Goal: Navigation & Orientation: Find specific page/section

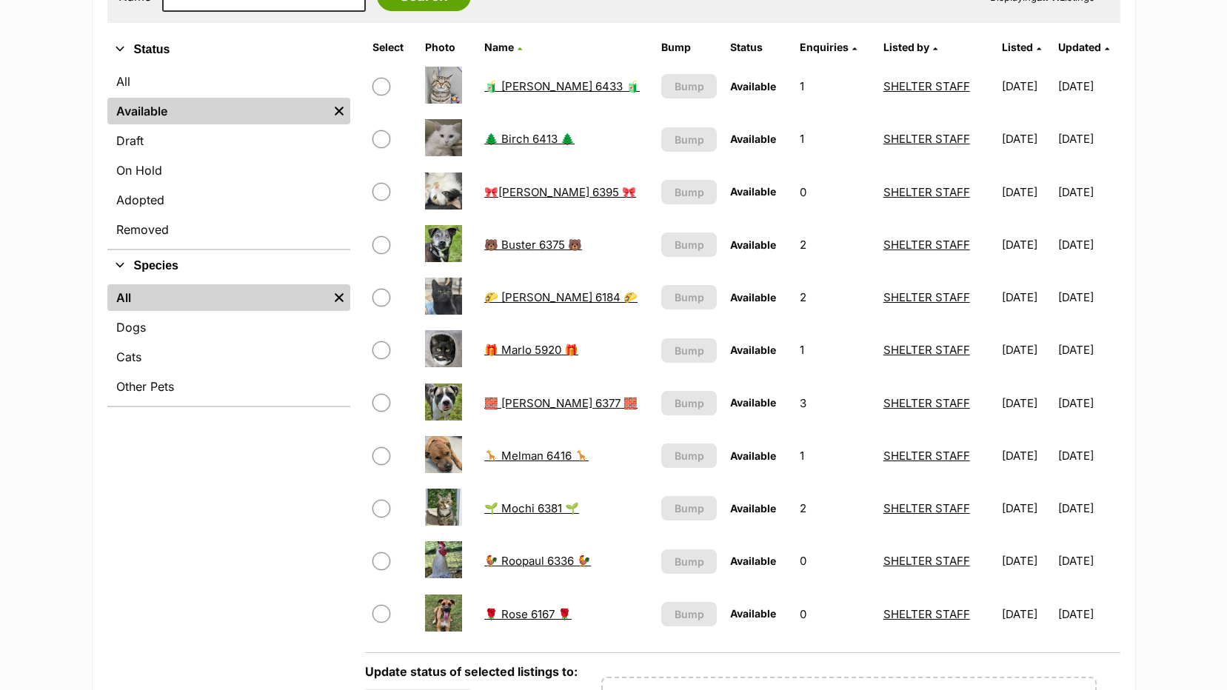
scroll to position [370, 0]
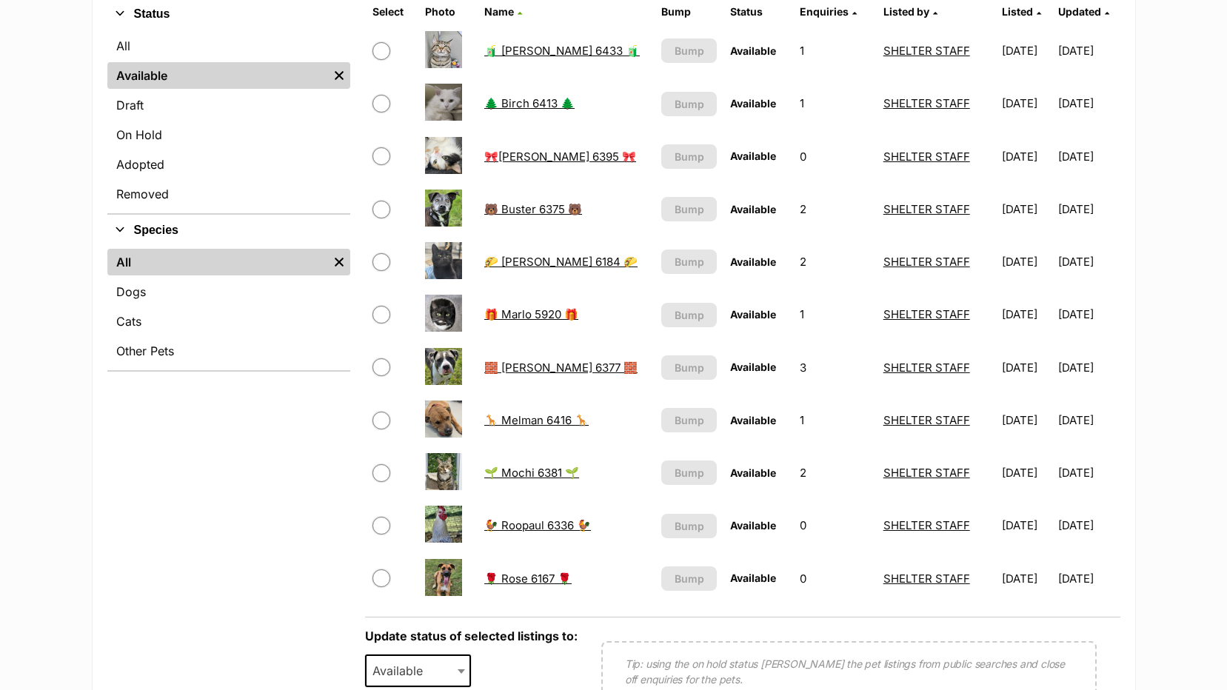
click at [527, 423] on link "🦒 Melman 6416 🦒" at bounding box center [536, 420] width 104 height 14
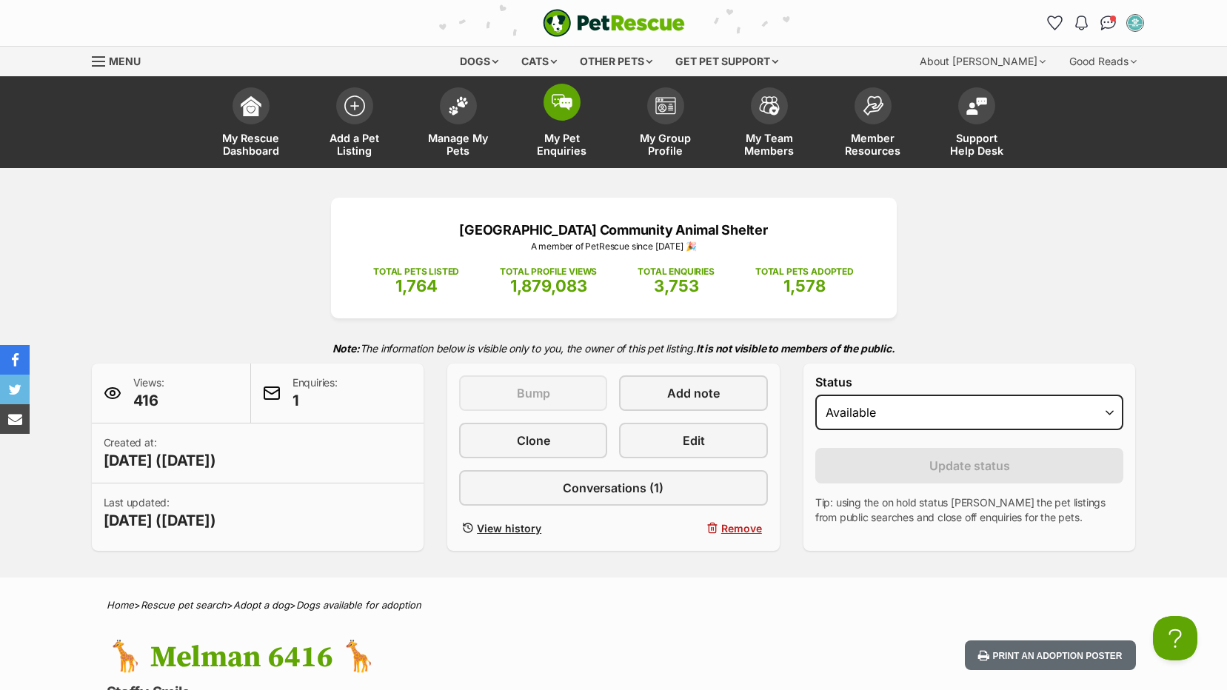
click at [567, 141] on span "My Pet Enquiries" at bounding box center [562, 144] width 67 height 25
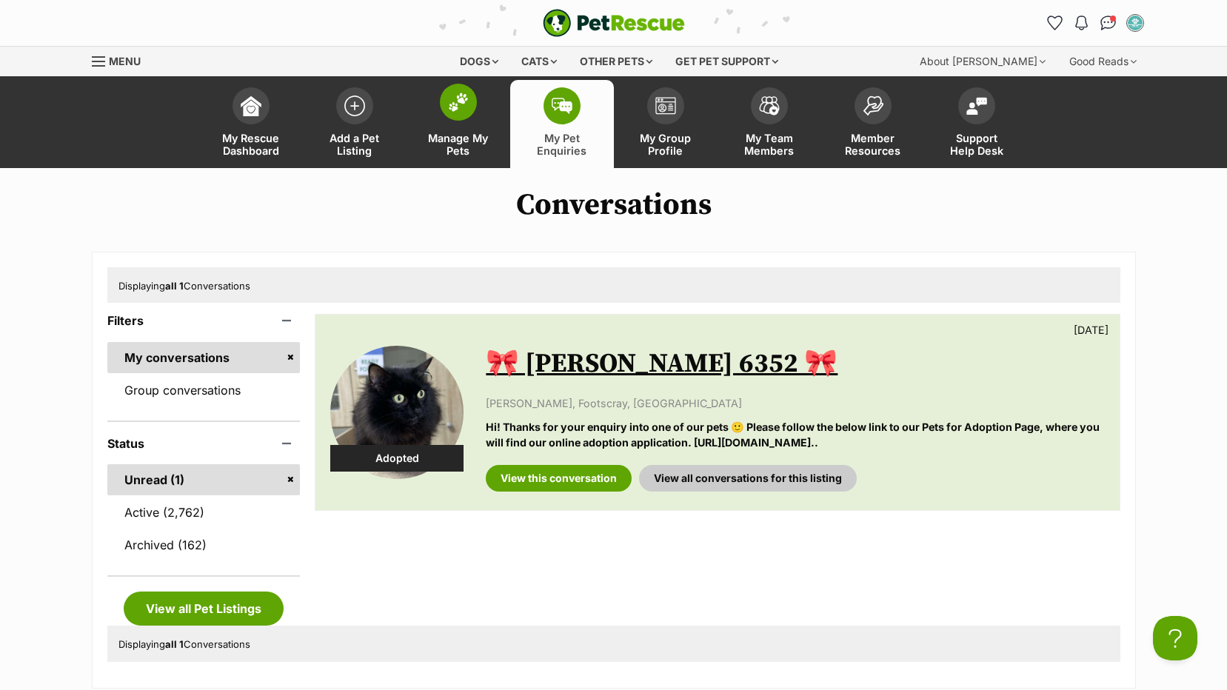
click at [455, 136] on span "Manage My Pets" at bounding box center [458, 144] width 67 height 25
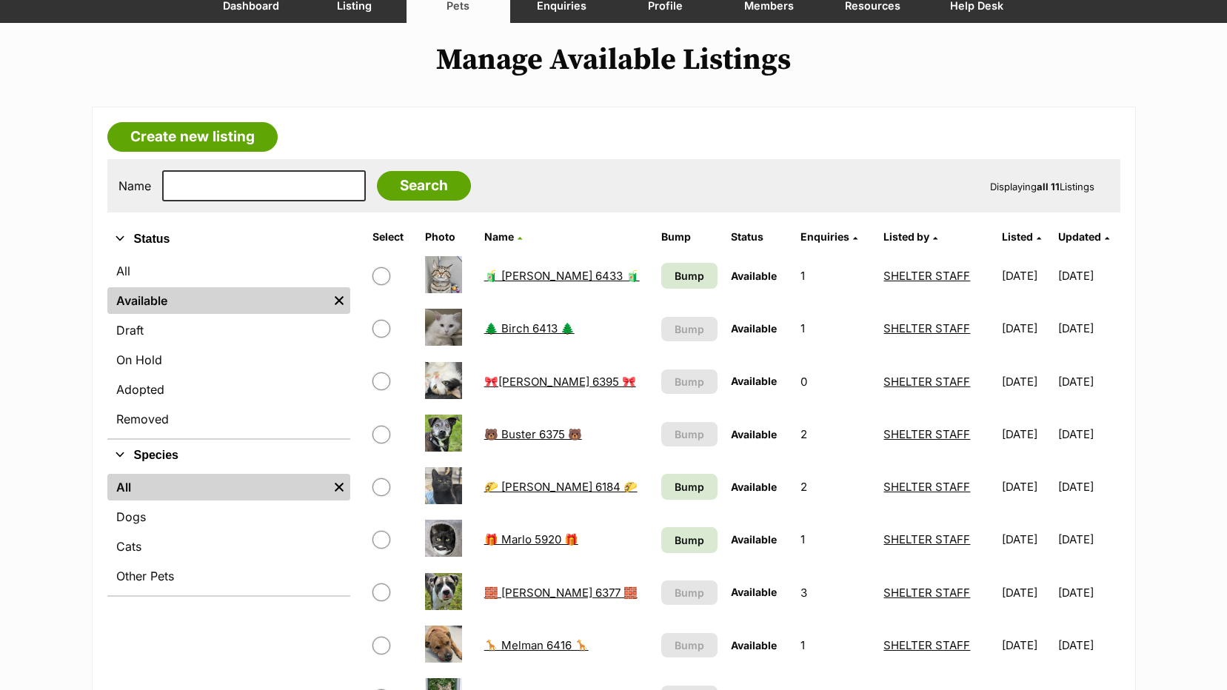
scroll to position [296, 0]
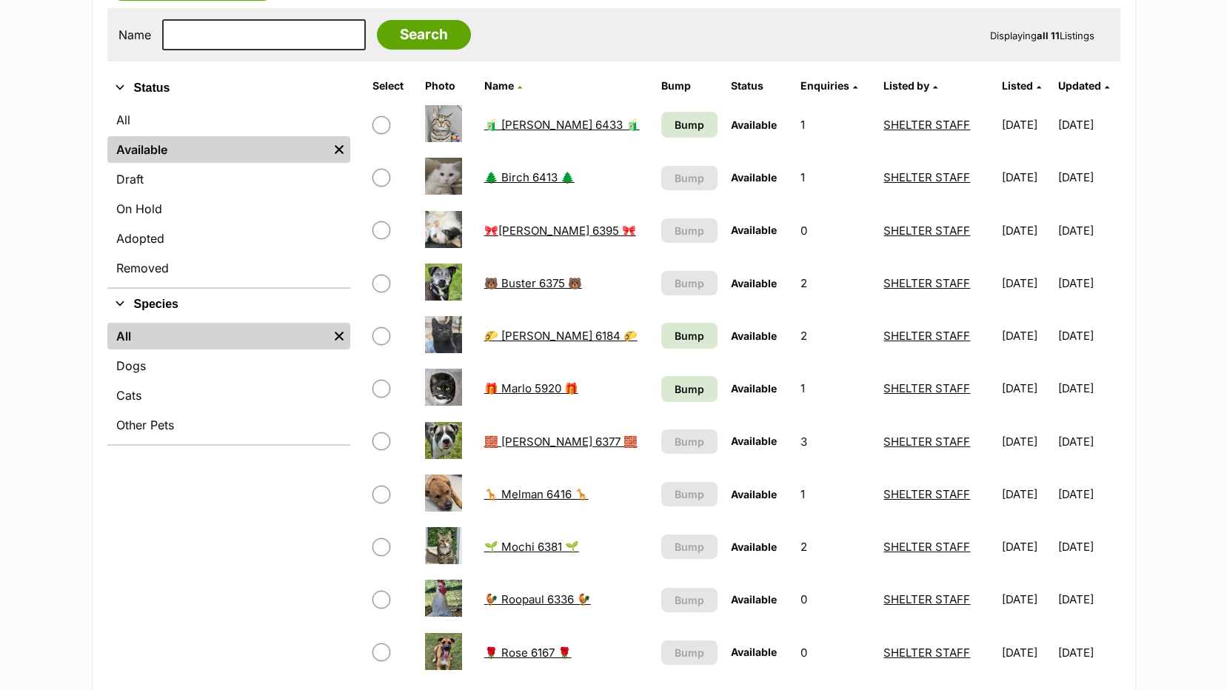
click at [515, 437] on link "🧱 [PERSON_NAME] 6377 🧱" at bounding box center [560, 442] width 153 height 14
